Goal: Task Accomplishment & Management: Use online tool/utility

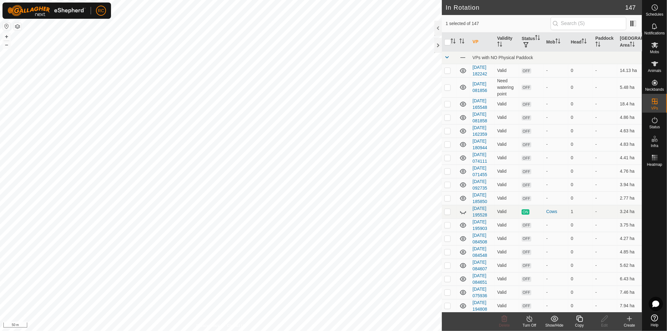
click at [579, 319] on icon at bounding box center [580, 319] width 8 height 8
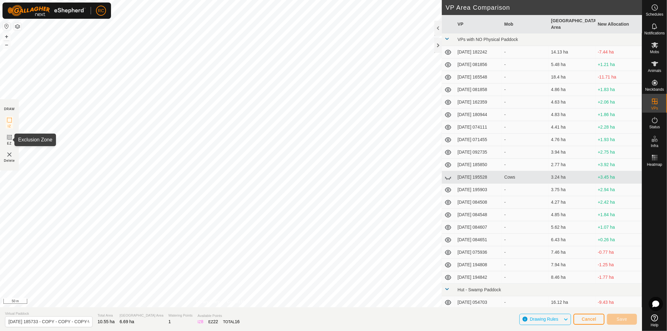
click at [11, 137] on icon at bounding box center [10, 137] width 8 height 8
click at [8, 123] on rect at bounding box center [9, 120] width 5 height 5
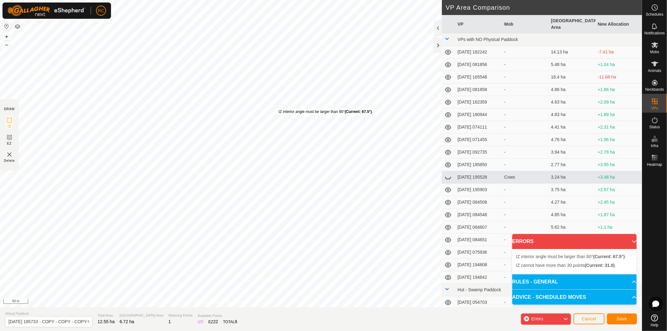
click at [279, 109] on div "IZ interior angle must be larger than 80° (Current: 67.5°) ." at bounding box center [326, 112] width 94 height 6
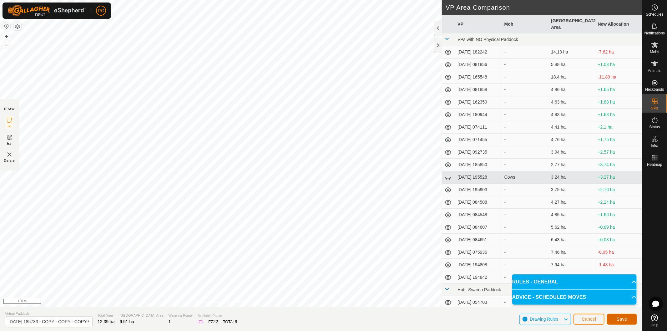
click at [616, 317] on button "Save" at bounding box center [622, 319] width 30 height 11
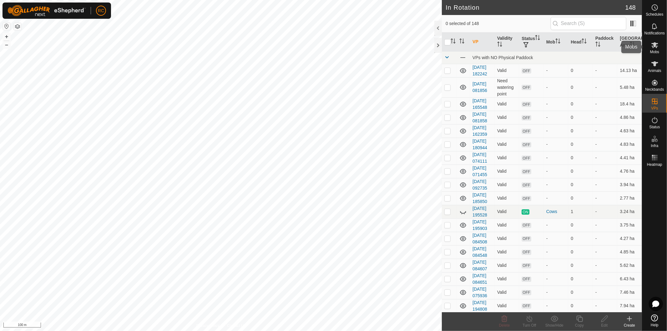
click at [657, 42] on icon at bounding box center [655, 45] width 8 height 8
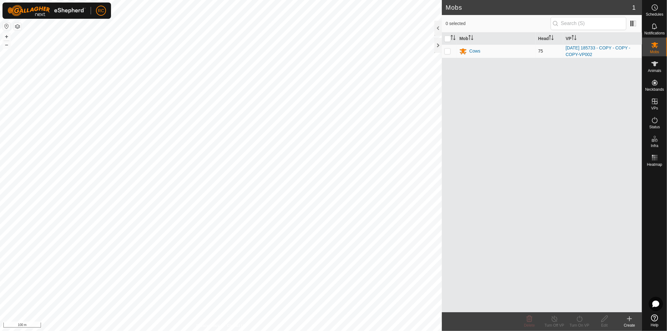
click at [446, 53] on p-checkbox at bounding box center [447, 50] width 6 height 5
checkbox input "true"
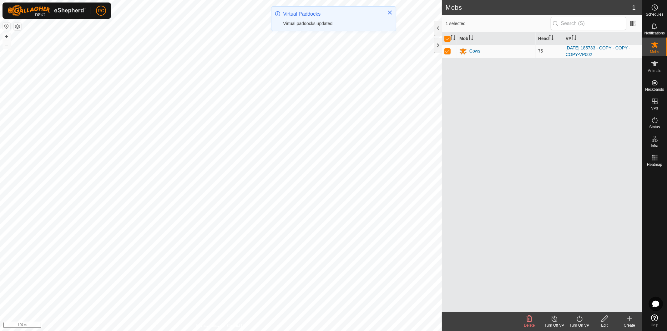
click at [582, 319] on icon at bounding box center [579, 318] width 6 height 6
click at [582, 307] on link "Now" at bounding box center [598, 305] width 62 height 13
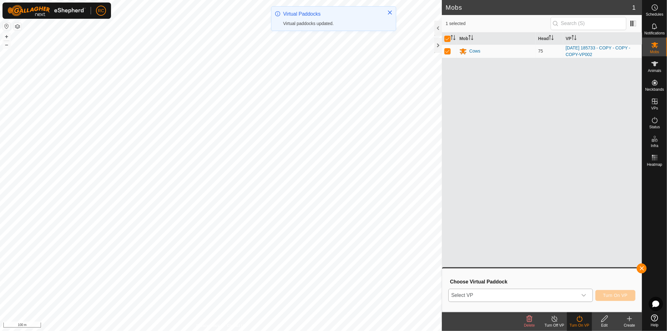
click at [576, 291] on span "Select VP" at bounding box center [513, 295] width 129 height 13
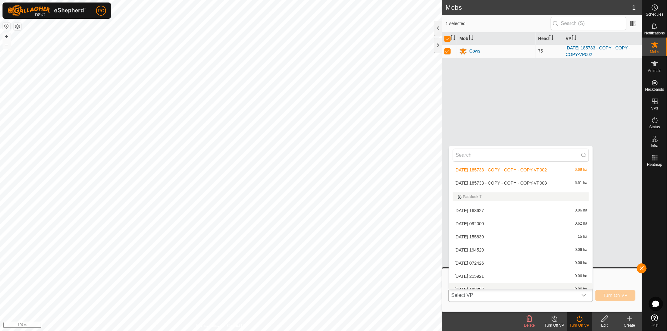
scroll to position [1465, 0]
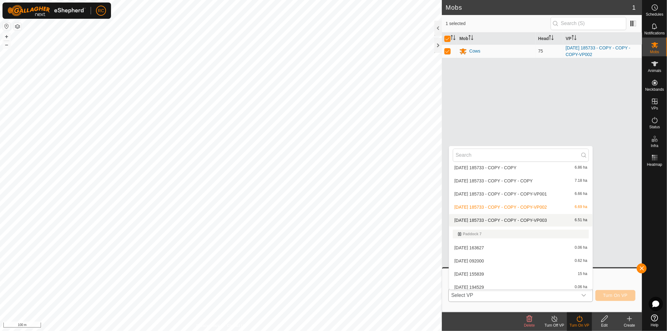
click at [538, 216] on li "2025-08-11 185733 - COPY - COPY - COPY-VP003 6.51 ha" at bounding box center [520, 220] width 143 height 13
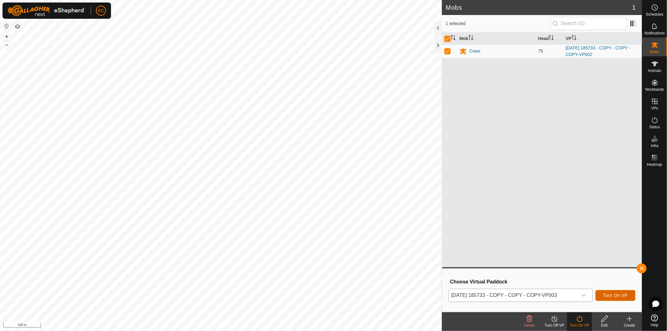
click at [629, 296] on button "Turn On VP" at bounding box center [615, 295] width 40 height 11
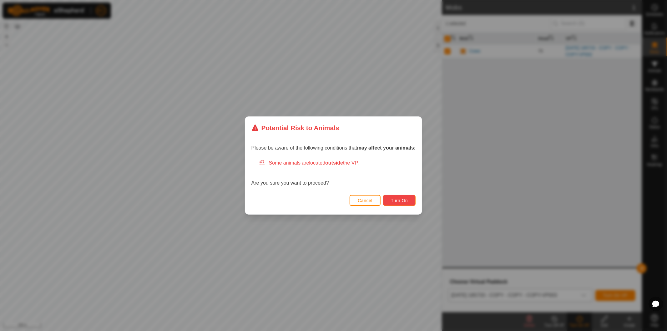
click at [394, 200] on span "Turn On" at bounding box center [399, 200] width 17 height 5
